Goal: Find specific page/section

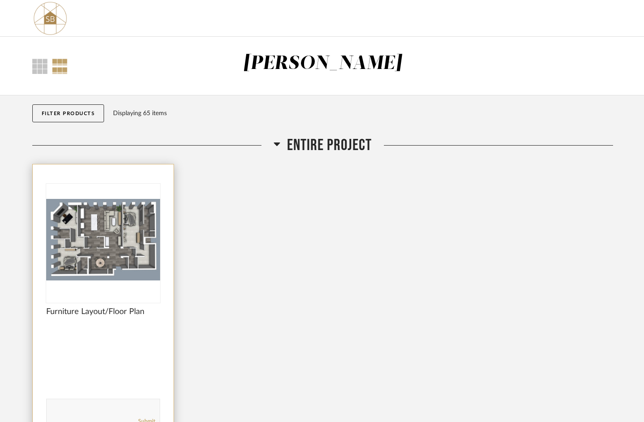
click at [92, 257] on img "0" at bounding box center [103, 240] width 114 height 112
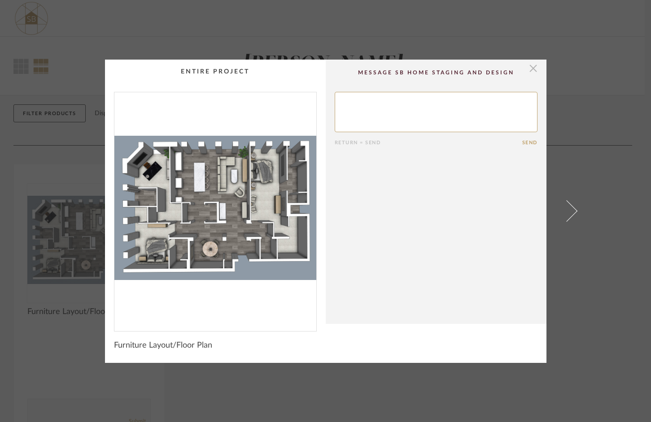
click at [528, 68] on span "button" at bounding box center [533, 69] width 18 height 18
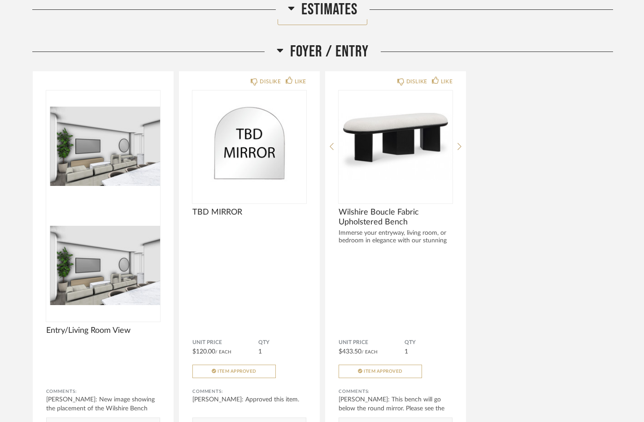
scroll to position [769, 0]
